Goal: Task Accomplishment & Management: Use online tool/utility

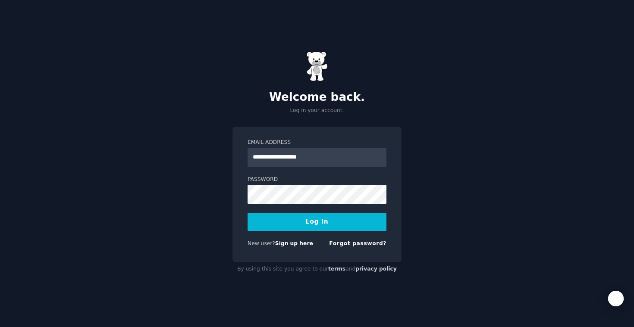
type input "**********"
click at [328, 224] on button "Log In" at bounding box center [316, 222] width 139 height 18
